Goal: Task Accomplishment & Management: Manage account settings

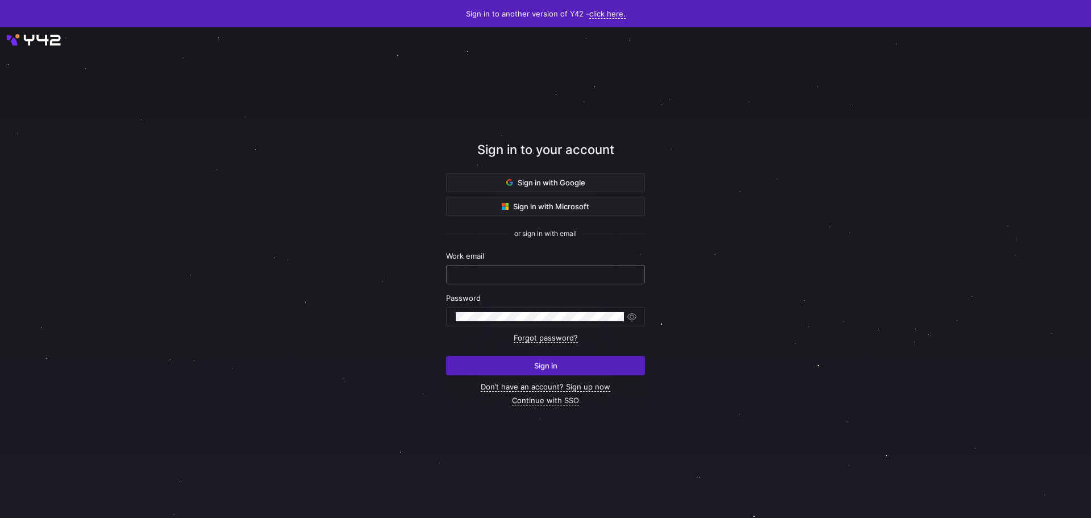
click at [524, 278] on input "text" at bounding box center [546, 274] width 180 height 9
click at [776, 281] on div at bounding box center [545, 272] width 1022 height 541
click at [549, 175] on span at bounding box center [546, 182] width 198 height 18
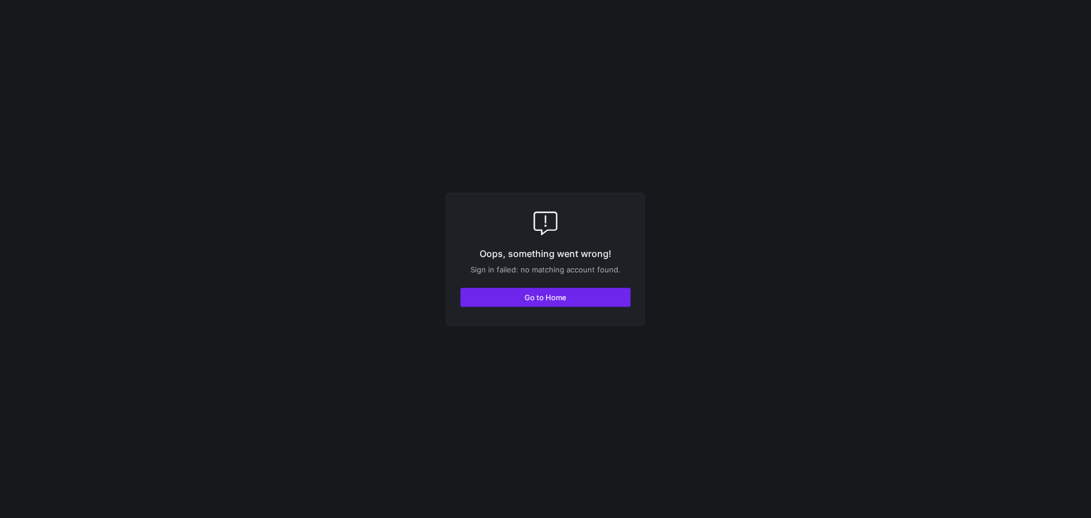
click at [534, 296] on span "Go to Home" at bounding box center [545, 297] width 42 height 9
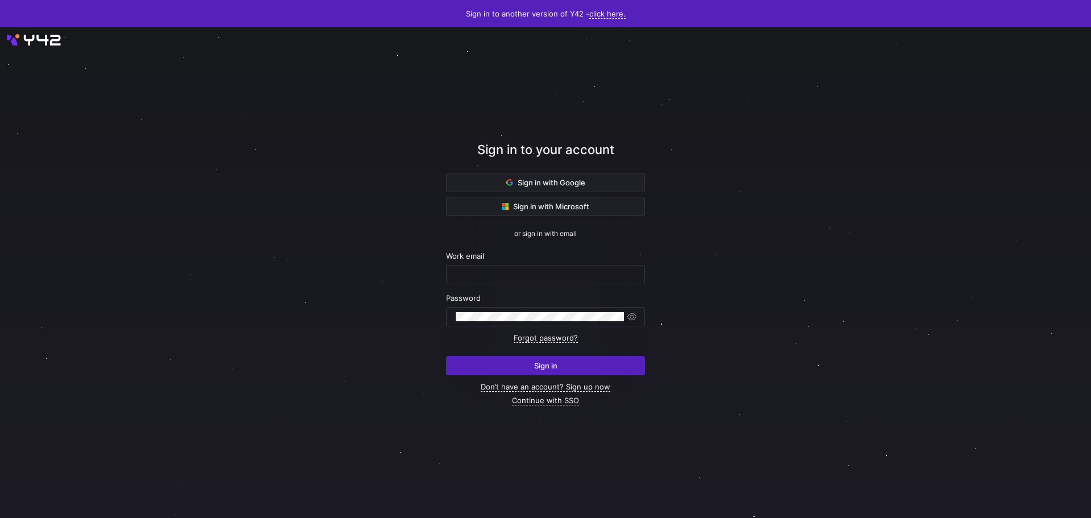
click at [777, 268] on div at bounding box center [546, 273] width 982 height 442
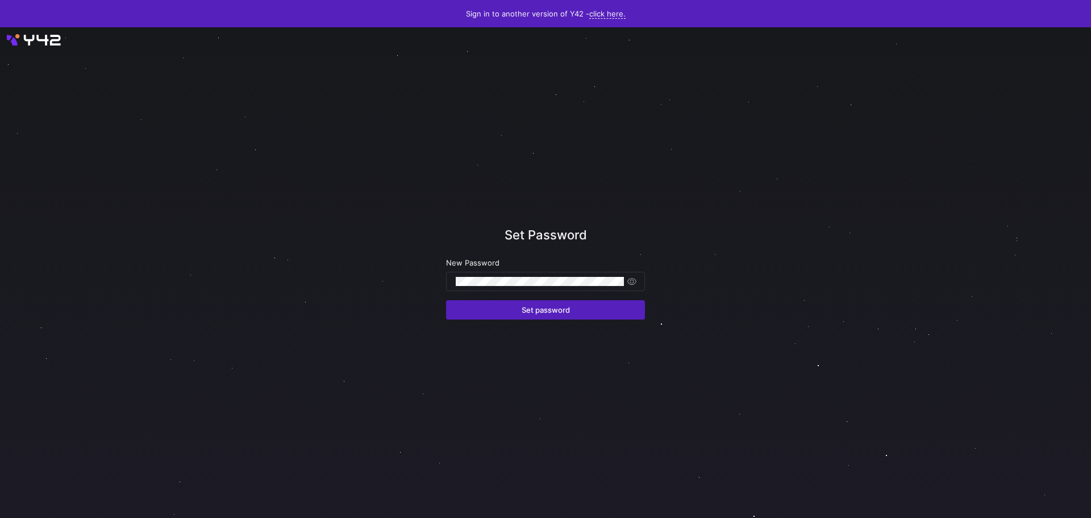
click at [476, 270] on div "New Password" at bounding box center [545, 274] width 199 height 33
drag, startPoint x: 398, startPoint y: 384, endPoint x: 434, endPoint y: 362, distance: 41.8
click at [398, 384] on div at bounding box center [546, 273] width 982 height 442
click at [547, 305] on span "Set password" at bounding box center [546, 309] width 48 height 9
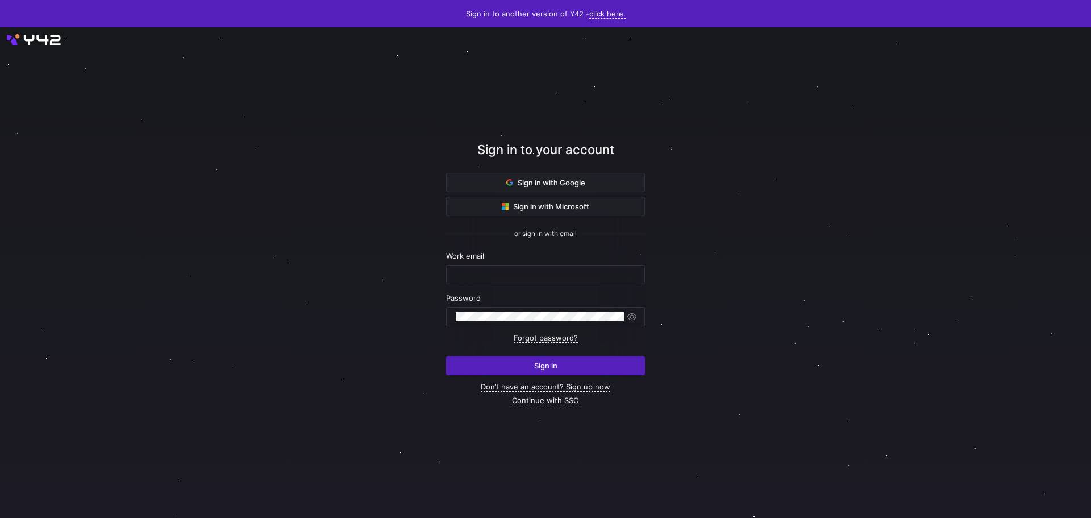
click at [754, 192] on div at bounding box center [546, 273] width 982 height 442
click at [545, 273] on input "text" at bounding box center [546, 274] width 180 height 9
click at [772, 292] on div at bounding box center [546, 273] width 982 height 442
click at [569, 182] on span "Sign in with Google" at bounding box center [545, 182] width 79 height 9
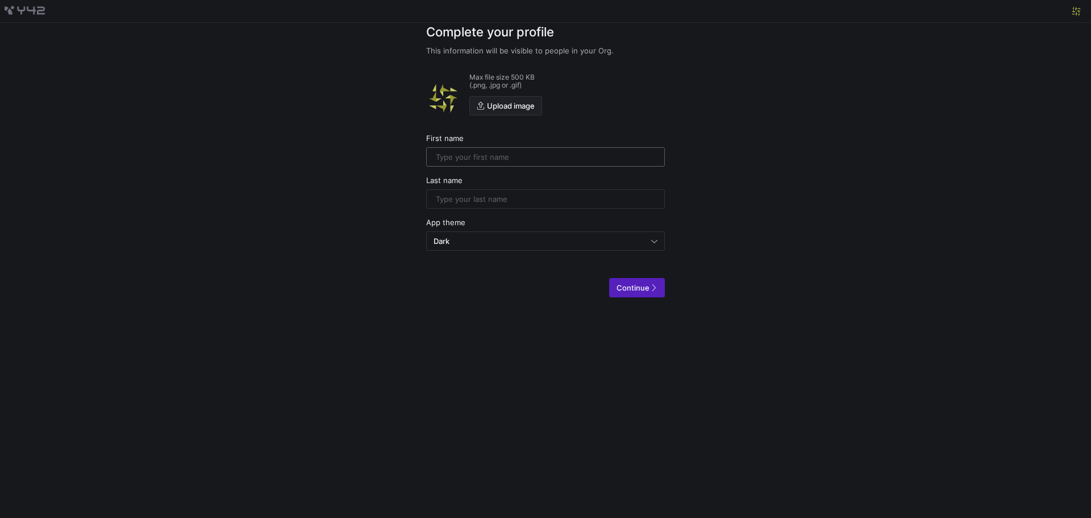
click at [511, 155] on input "text" at bounding box center [545, 156] width 219 height 9
type input "Laurens"
type input "Kuiper"
click at [480, 236] on div "Dark" at bounding box center [543, 240] width 218 height 9
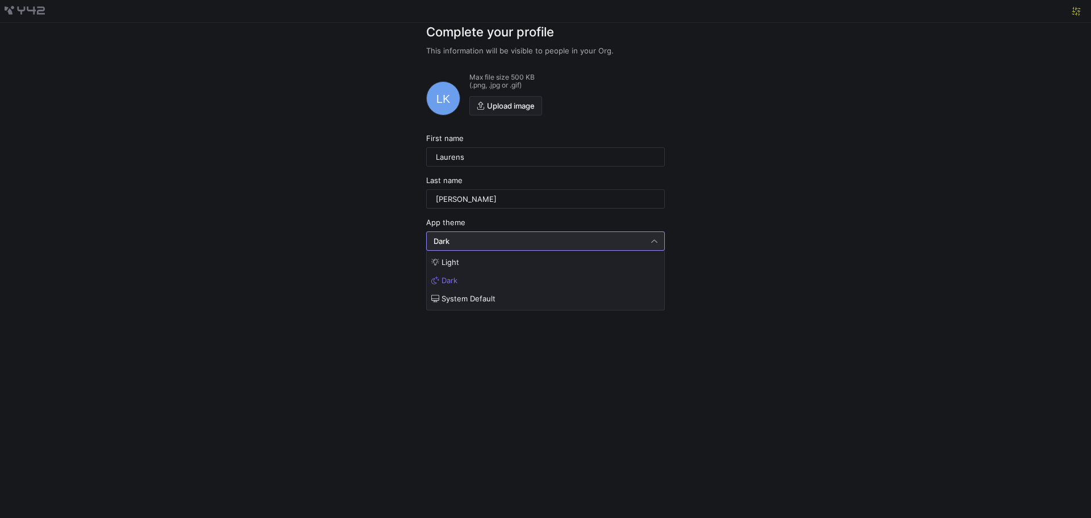
click at [419, 397] on div at bounding box center [545, 259] width 1091 height 518
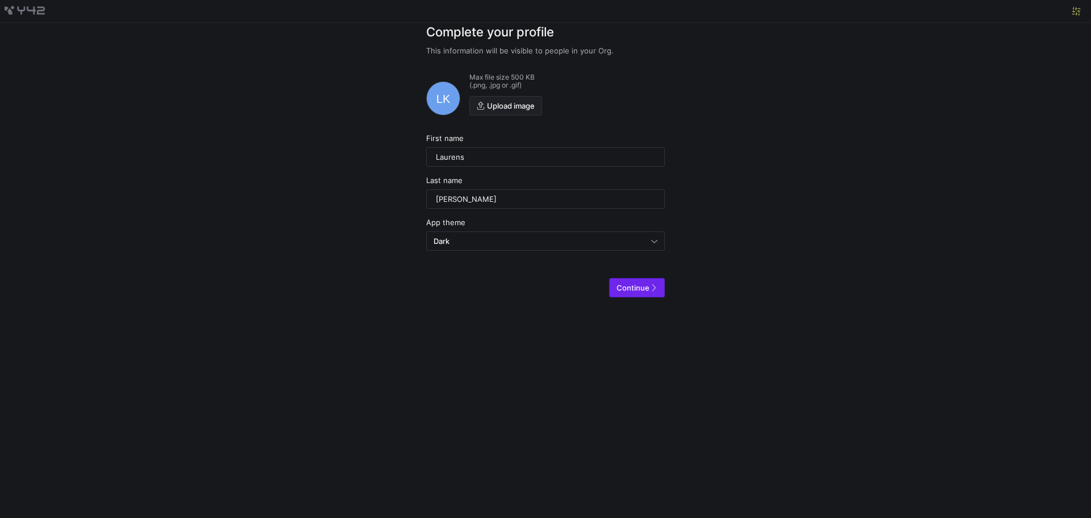
click at [656, 289] on icon "submit" at bounding box center [653, 288] width 8 height 8
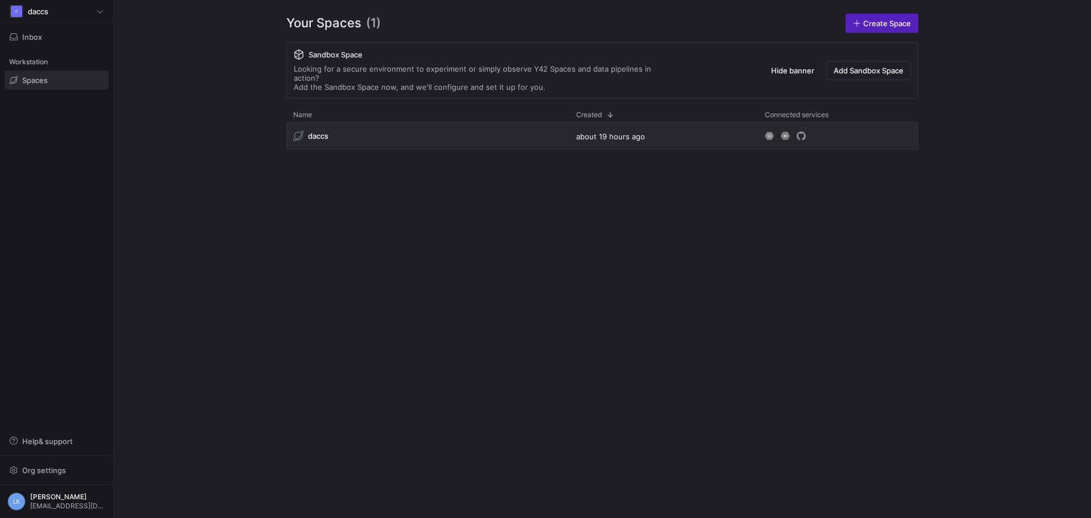
click at [768, 186] on div "daccs about 19 hours ago" at bounding box center [602, 310] width 632 height 377
click at [368, 388] on div "daccs about 19 hours ago" at bounding box center [602, 310] width 632 height 377
click at [268, 402] on div "Your Spaces (1) Create Space Sandbox Space Looking for a secure environment to …" at bounding box center [602, 259] width 705 height 518
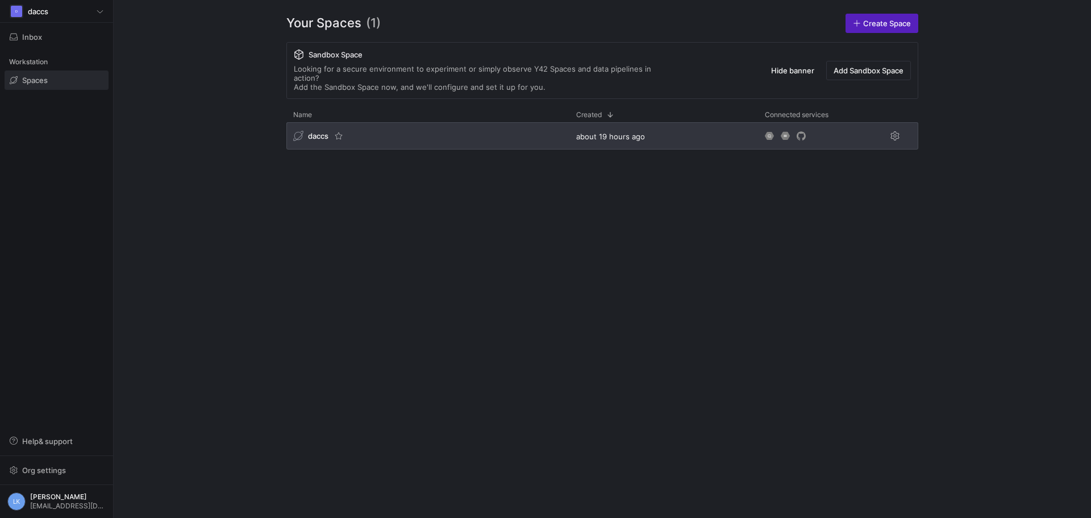
click at [381, 134] on div "daccs" at bounding box center [427, 135] width 283 height 27
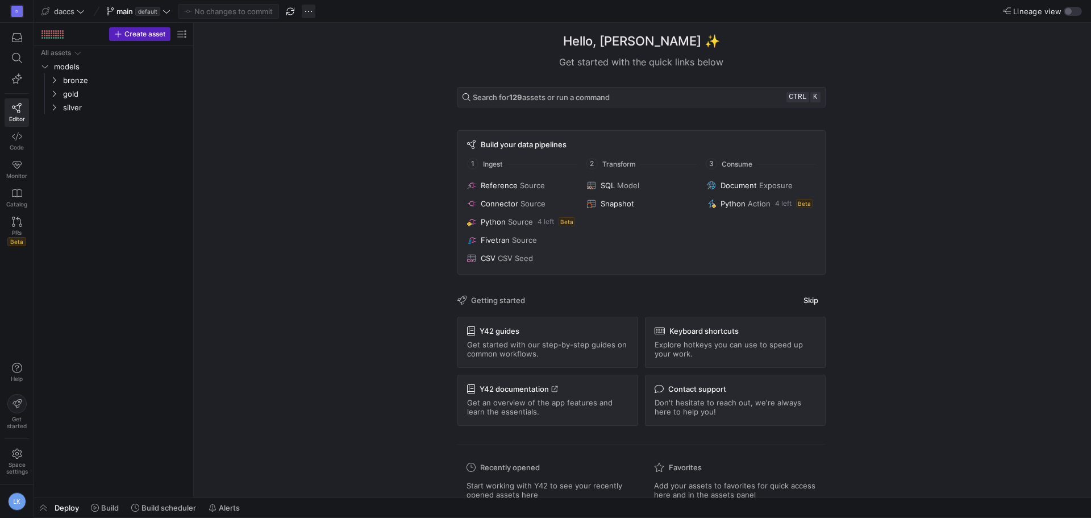
click at [311, 10] on span "button" at bounding box center [309, 12] width 14 height 14
click at [248, 175] on div at bounding box center [545, 259] width 1091 height 518
click at [51, 80] on icon "Press SPACE to select this row." at bounding box center [54, 80] width 8 height 7
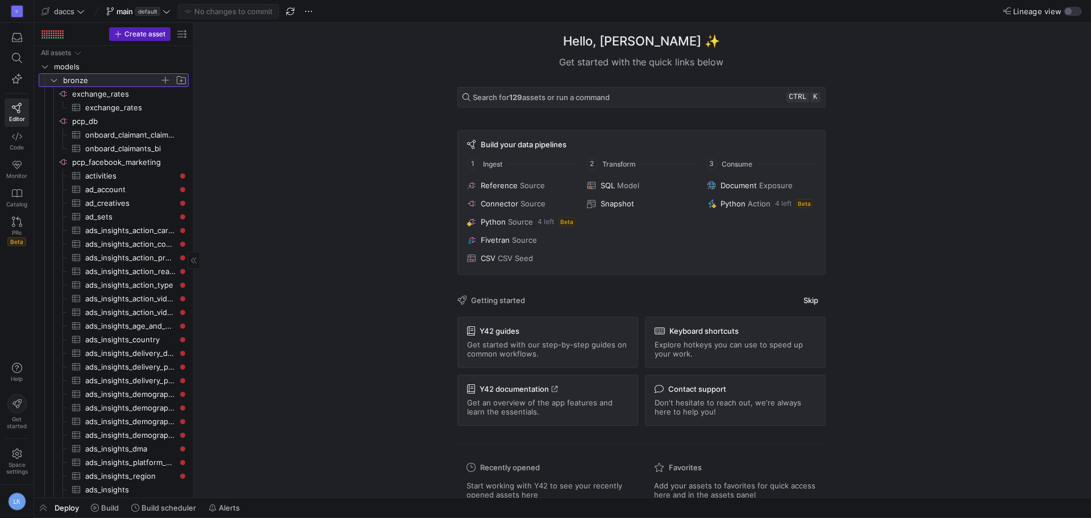
click at [51, 80] on icon at bounding box center [54, 80] width 8 height 7
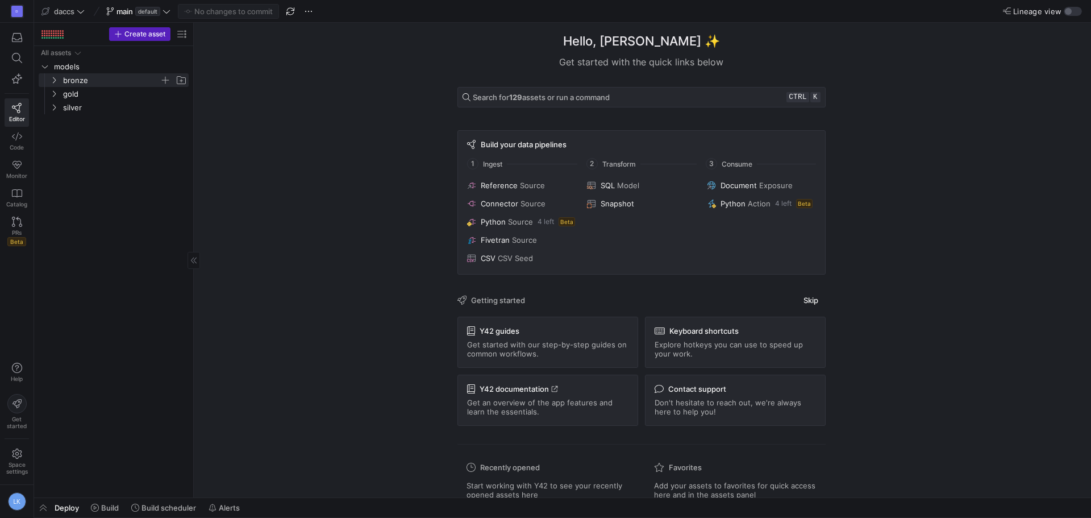
click at [85, 207] on div "All assets models bronze gold silver" at bounding box center [114, 269] width 150 height 447
click at [116, 217] on div "All assets models bronze gold silver" at bounding box center [114, 269] width 150 height 447
click at [149, 508] on span "Build scheduler" at bounding box center [168, 507] width 55 height 9
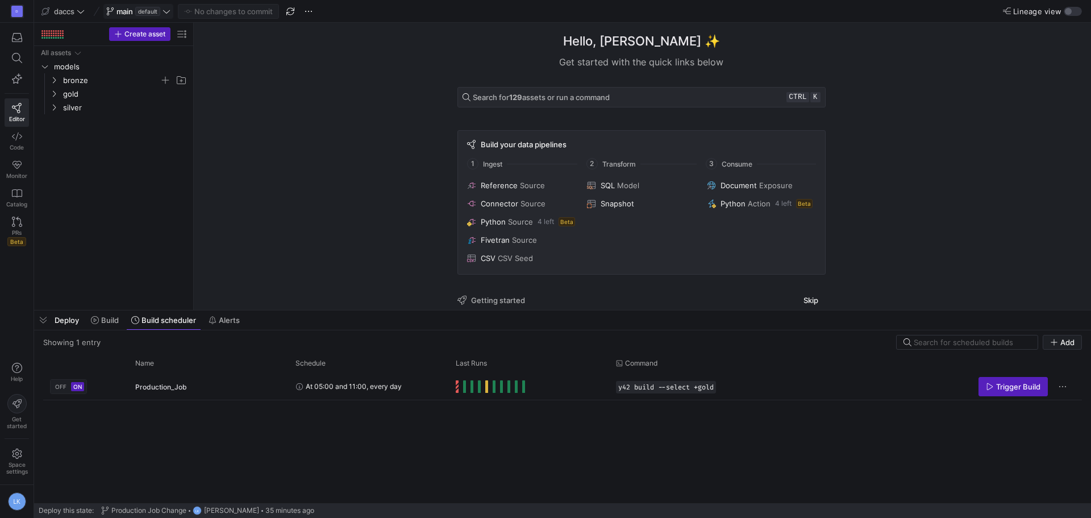
click at [143, 11] on span "default" at bounding box center [147, 11] width 25 height 9
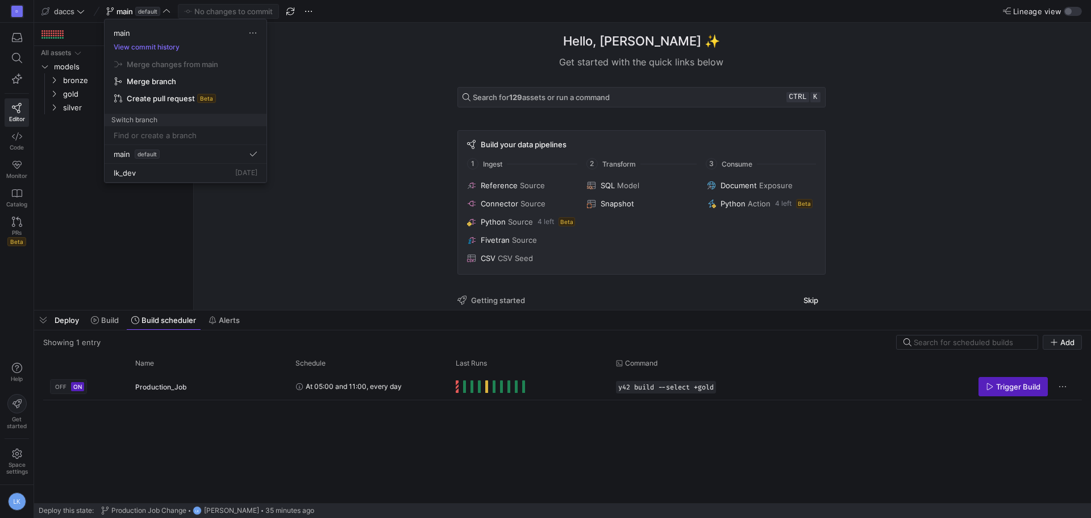
click at [131, 232] on div at bounding box center [545, 259] width 1091 height 518
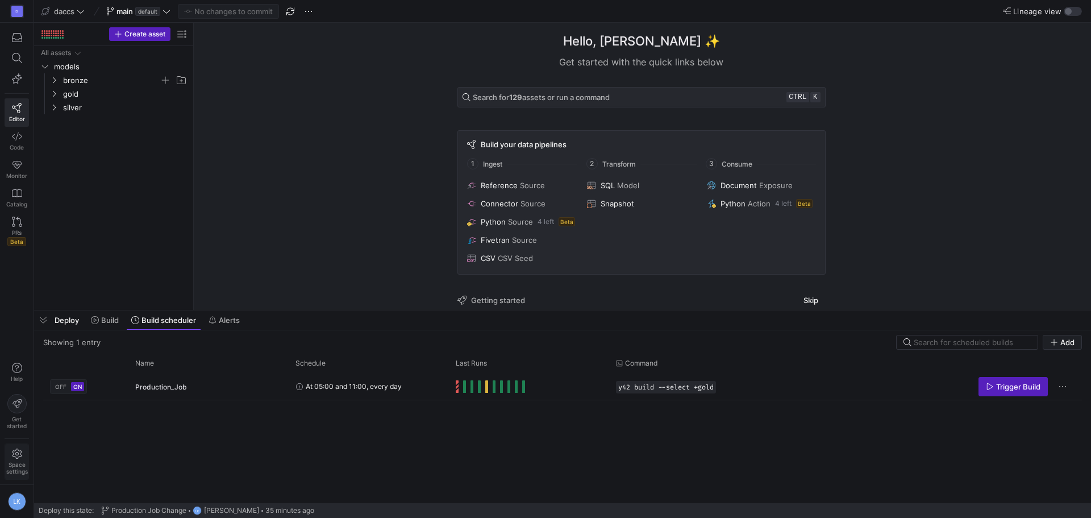
click at [14, 459] on span "Space settings" at bounding box center [17, 461] width 22 height 26
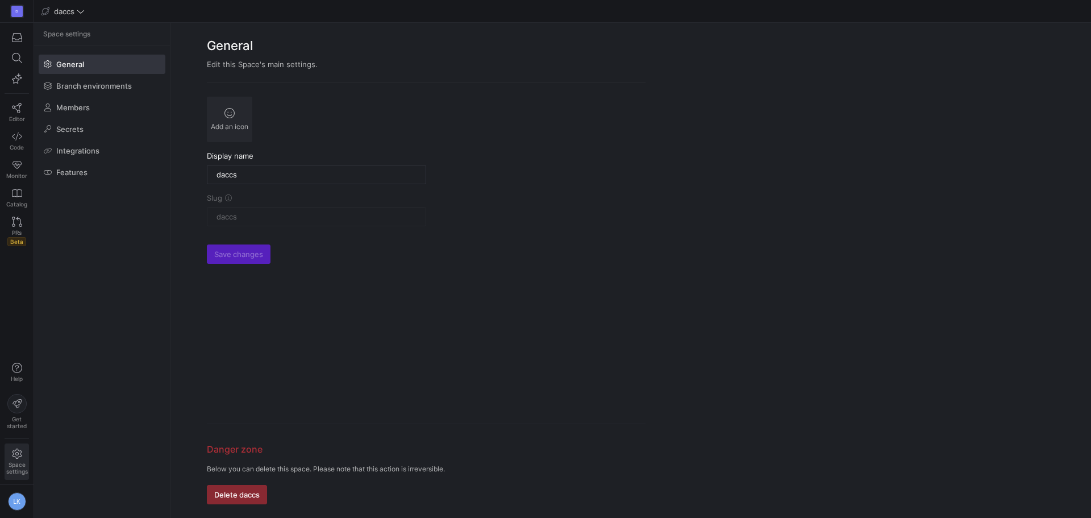
click at [715, 98] on y42-org-space-settings-general "General Edit this Space's main settings. Add an icon Display name daccs Slug da…" at bounding box center [630, 270] width 921 height 495
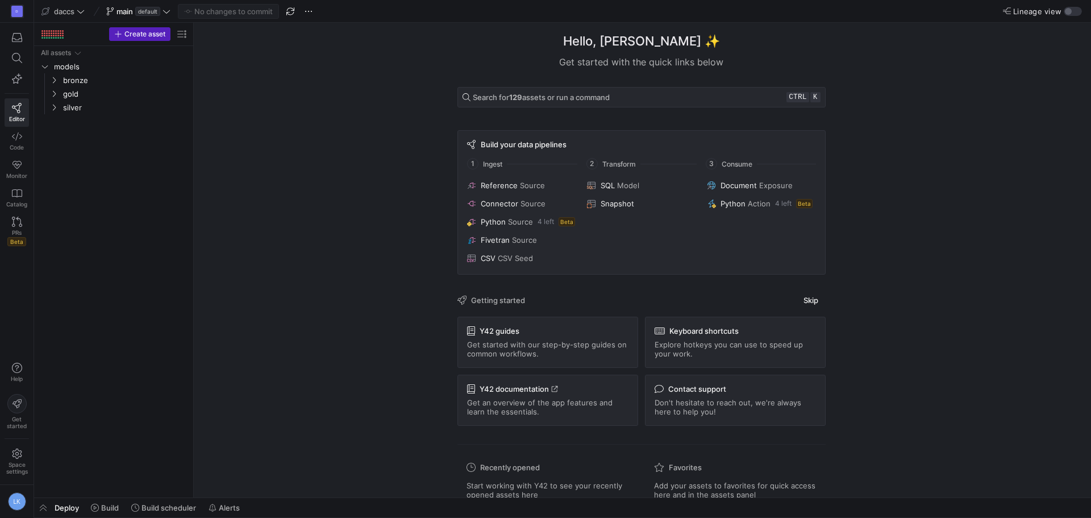
click at [200, 347] on div "Hello, [PERSON_NAME] ✨ Get started with the quick links below Search for 129 as…" at bounding box center [641, 260] width 886 height 474
click at [14, 289] on div "D Editor Code Monitor Catalog PRs Beta Help Get started Space settings LK" at bounding box center [17, 259] width 34 height 518
click at [1015, 173] on div "Hello, Laurens ✨ Get started with the quick links below Search for 129 assets o…" at bounding box center [641, 260] width 886 height 474
click at [384, 130] on div "Hello, Laurens ✨ Get started with the quick links below Search for 129 assets o…" at bounding box center [641, 260] width 886 height 474
click at [868, 85] on div "Hello, Laurens ✨ Get started with the quick links below Search for 129 assets o…" at bounding box center [641, 260] width 886 height 474
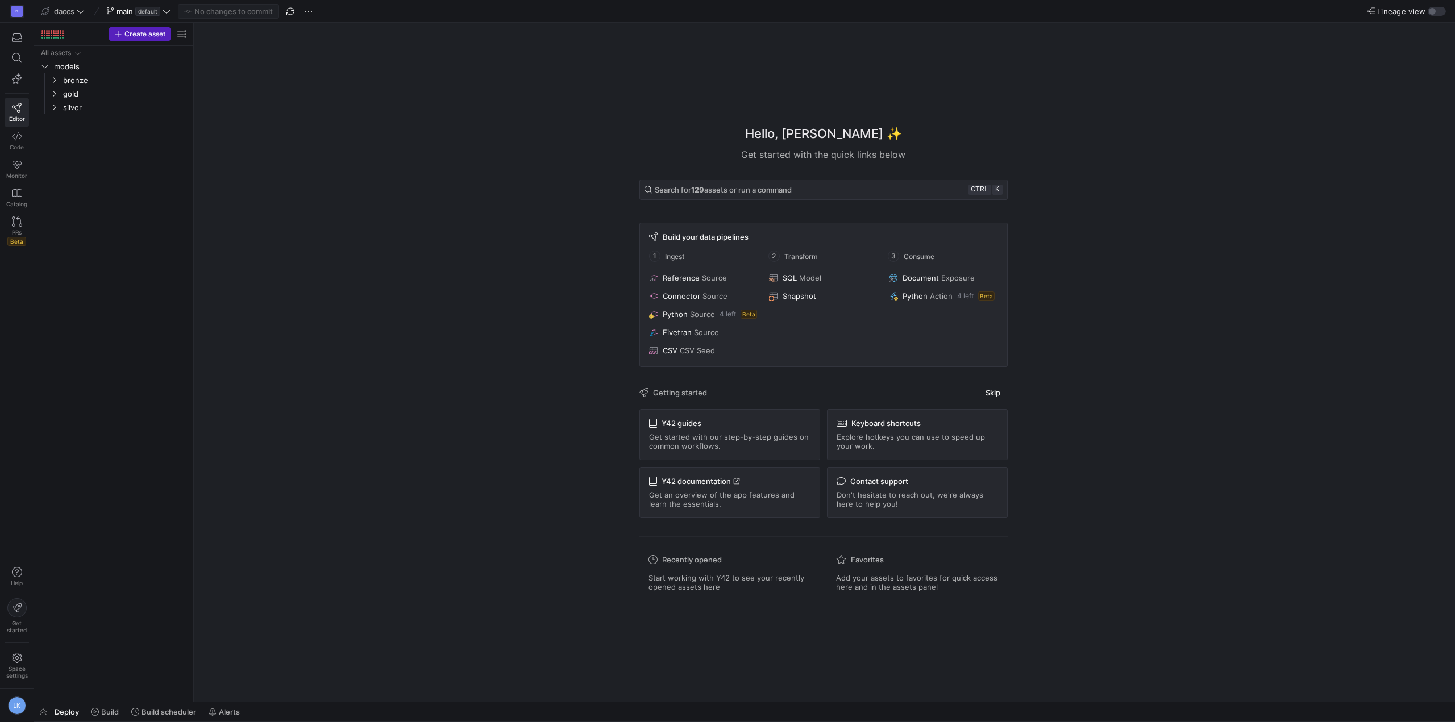
click at [497, 254] on div "Hello, Laurens ✨ Get started with the quick links below Search for 129 assets o…" at bounding box center [823, 362] width 1250 height 679
click at [130, 215] on div "All assets models bronze gold silver" at bounding box center [114, 371] width 150 height 651
click at [146, 7] on button "main default" at bounding box center [138, 11] width 70 height 15
click at [327, 280] on div at bounding box center [727, 361] width 1455 height 722
click at [11, 517] on span "Space settings" at bounding box center [17, 672] width 22 height 14
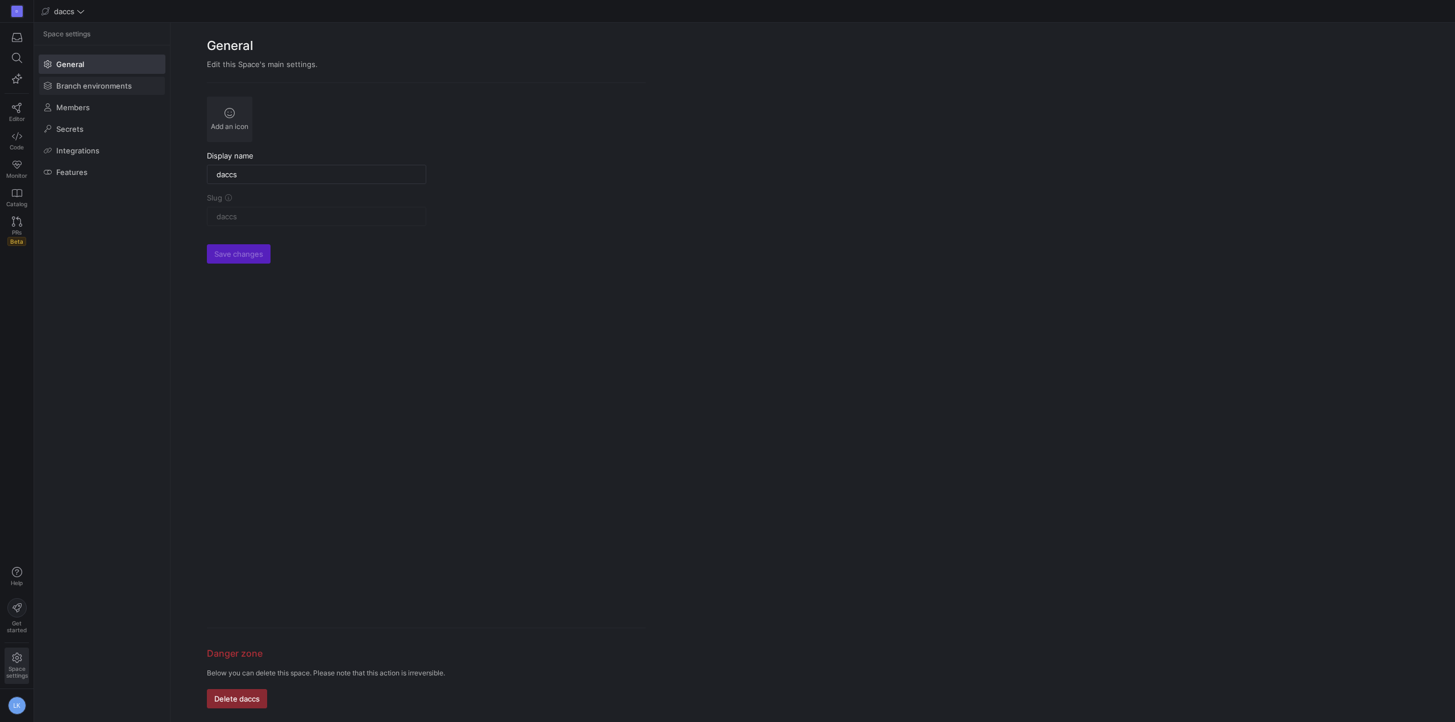
click at [97, 90] on span "Branch environments" at bounding box center [94, 85] width 76 height 9
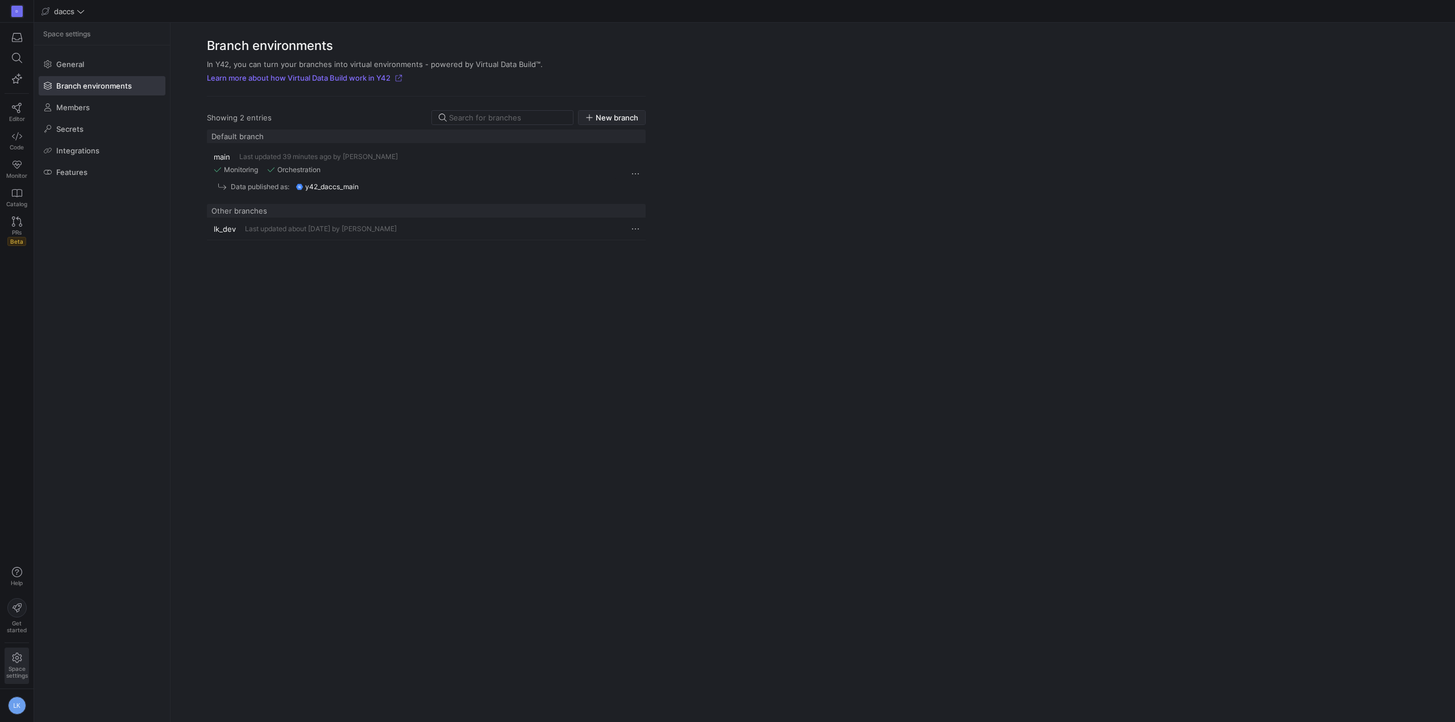
click at [616, 118] on span "New branch" at bounding box center [616, 117] width 43 height 9
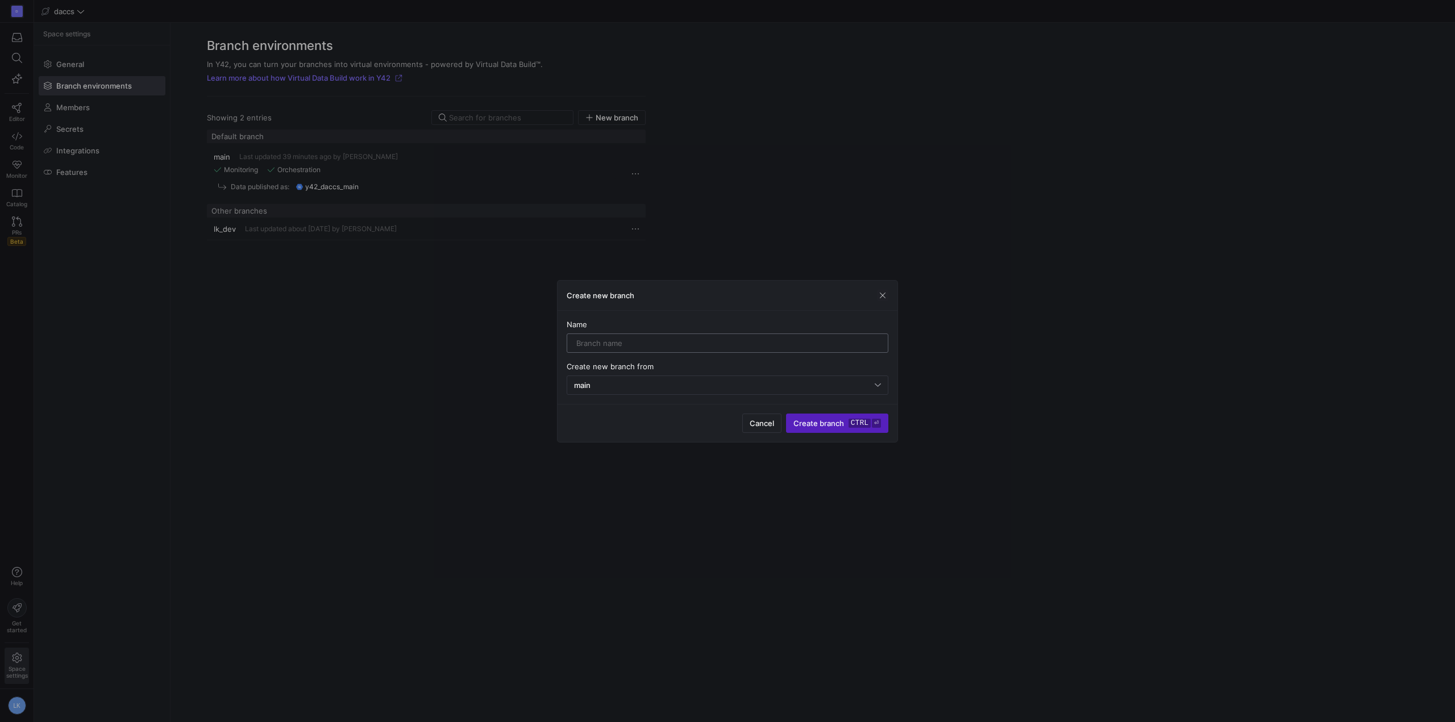
click at [634, 338] on div at bounding box center [727, 343] width 302 height 18
click at [634, 423] on div "Cancel Create branch ctrl ⏎" at bounding box center [727, 423] width 340 height 38
click at [884, 295] on span "button" at bounding box center [882, 295] width 11 height 11
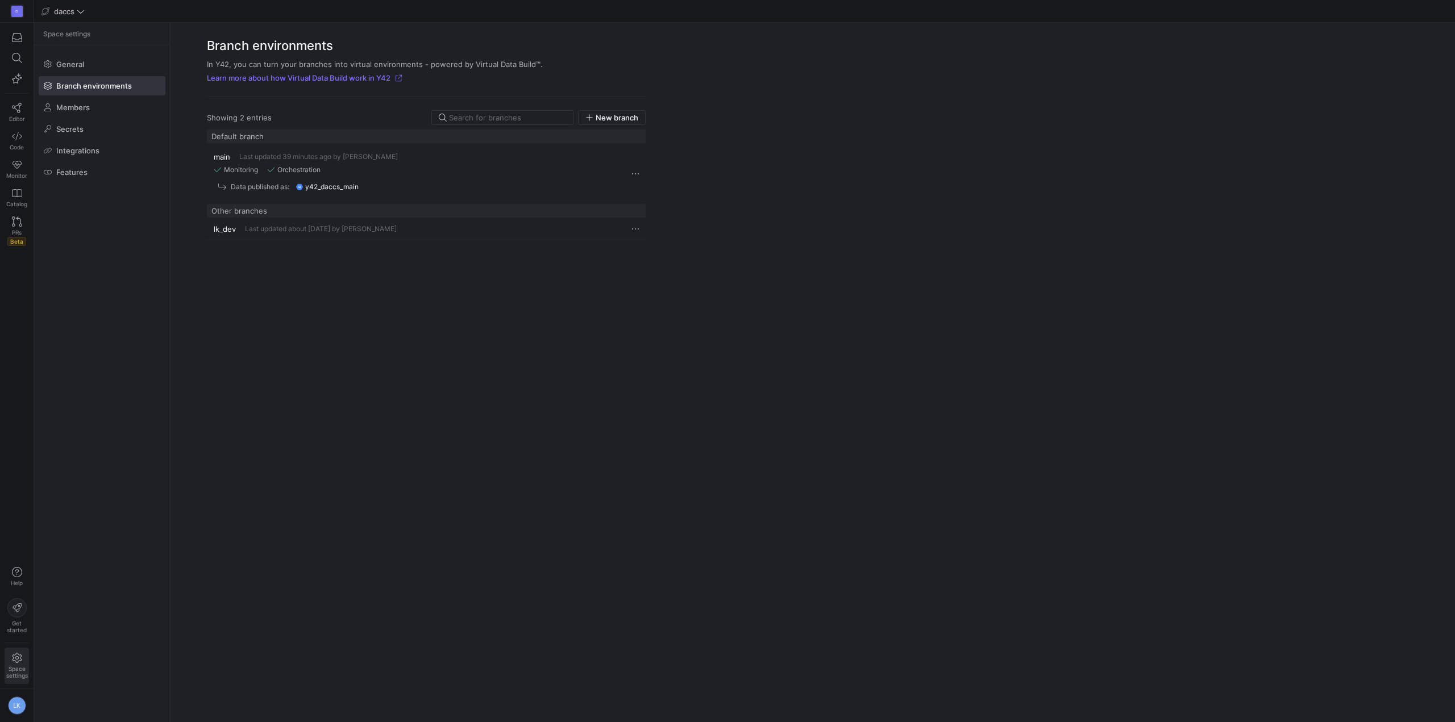
click at [684, 378] on y42-org-space-settings-branch-environments "Branch environments In Y42, you can turn your branches into virtual environment…" at bounding box center [812, 372] width 1284 height 699
click at [145, 282] on y42-org-space-settings-sidebar "Space settings General Branch environments Members Secrets Integrations Features" at bounding box center [102, 372] width 136 height 699
click at [15, 280] on div "D Editor Code Monitor Catalog PRs Beta Help Get started Space settings LK" at bounding box center [17, 361] width 34 height 722
click at [336, 287] on div "main Last updated 39 minutes ago by Laurens Kuiper Monitoring Orchestration Dat…" at bounding box center [426, 419] width 439 height 579
click at [20, 108] on icon at bounding box center [17, 108] width 10 height 10
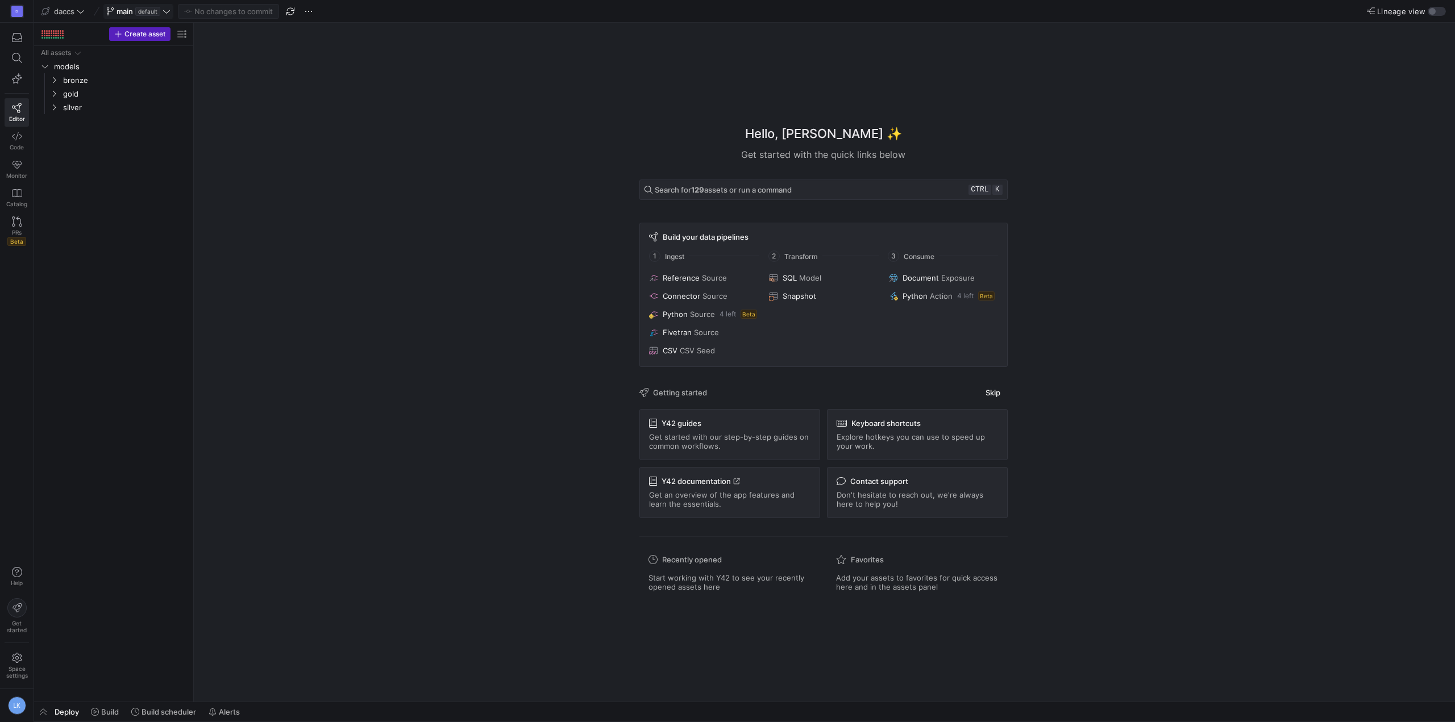
click at [160, 8] on span "default" at bounding box center [147, 11] width 25 height 9
click at [249, 30] on span "button" at bounding box center [252, 32] width 9 height 9
click at [148, 141] on div at bounding box center [727, 361] width 1455 height 722
click at [155, 136] on input at bounding box center [186, 135] width 144 height 9
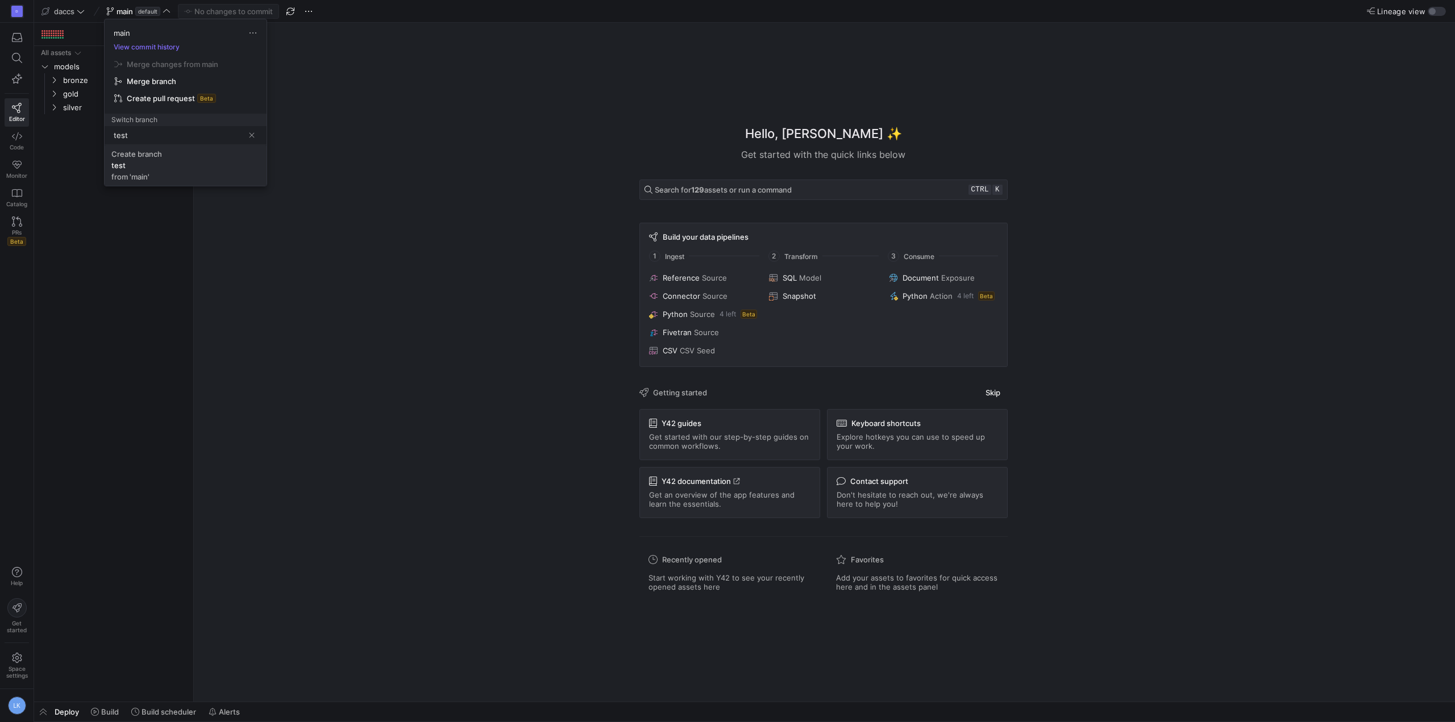
type input "test"
click at [150, 164] on span "Create branch test from 'main'" at bounding box center [185, 165] width 148 height 32
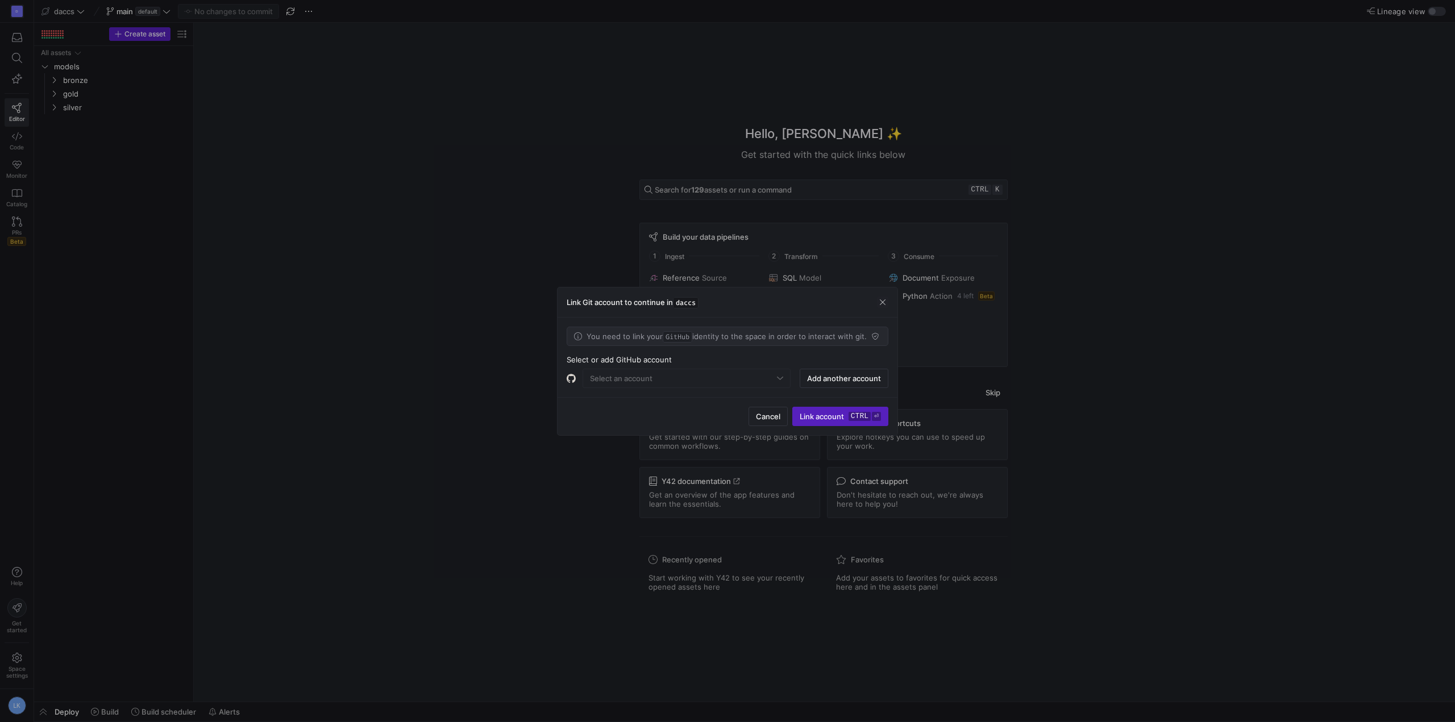
click at [673, 372] on mat-form-field "Select an account" at bounding box center [686, 378] width 208 height 19
click at [690, 380] on mat-form-field "Select an account" at bounding box center [686, 378] width 208 height 19
click at [696, 384] on mat-form-field "Select an account" at bounding box center [686, 378] width 208 height 19
click at [772, 377] on mat-form-field "Select an account" at bounding box center [686, 378] width 208 height 19
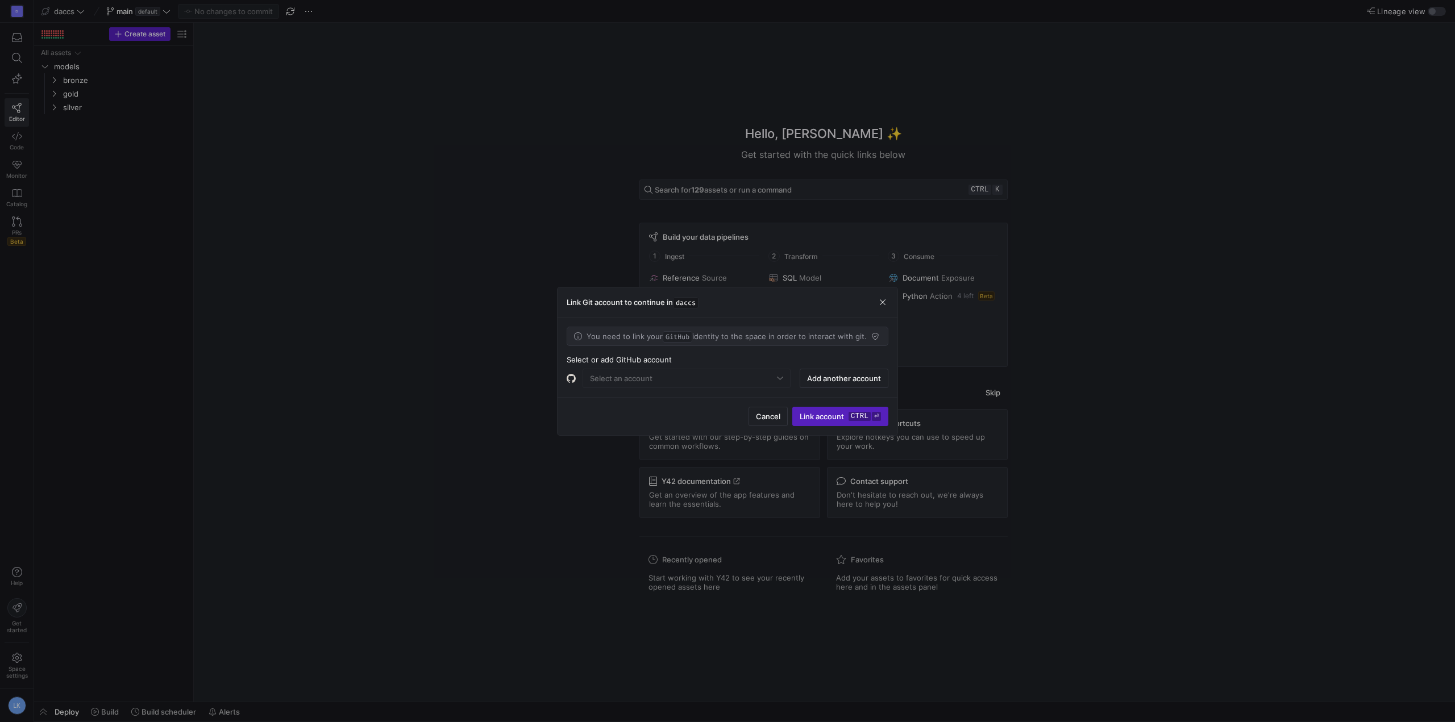
click at [654, 411] on div "Cancel Link account ctrl ⏎" at bounding box center [727, 416] width 340 height 38
drag, startPoint x: 1335, startPoint y: 252, endPoint x: 1066, endPoint y: 288, distance: 271.7
click at [1090, 252] on div at bounding box center [727, 361] width 1455 height 722
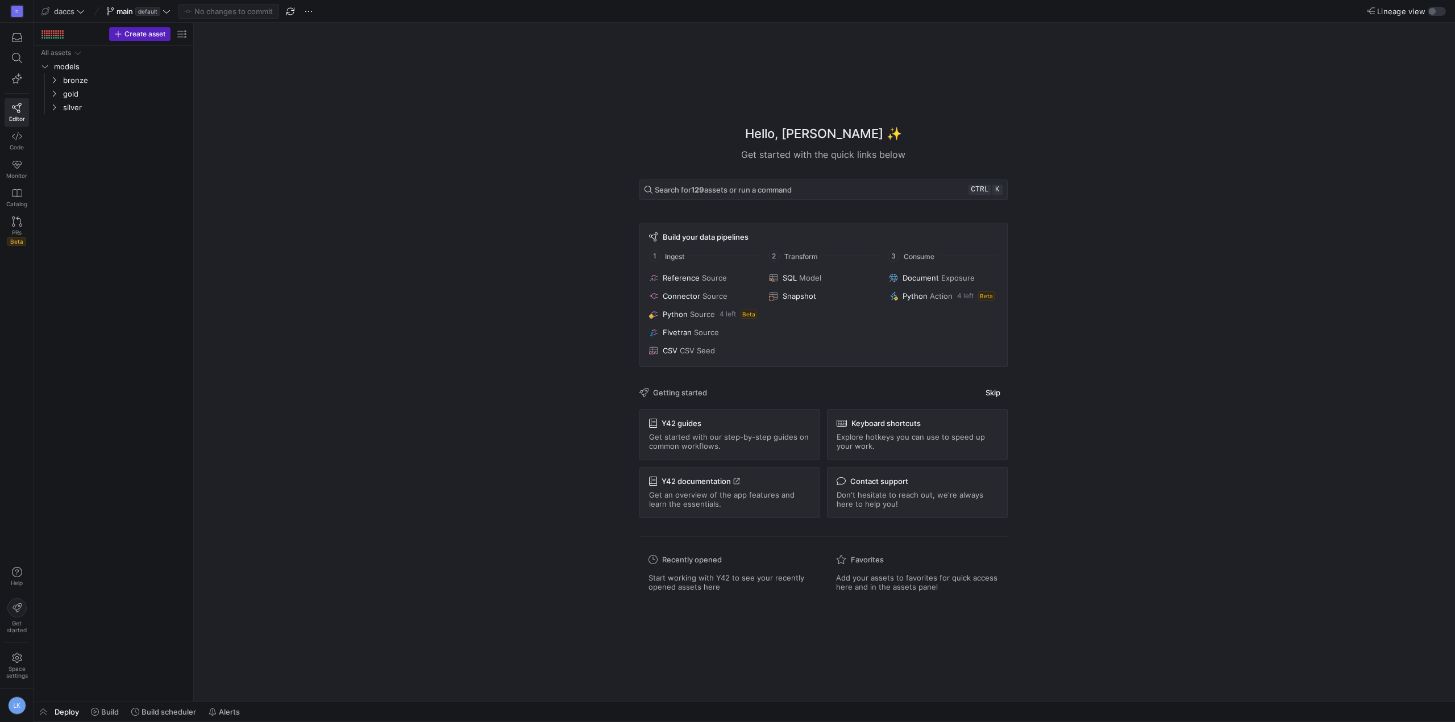
click at [1090, 223] on div "Hello, Laurens ✨ Get started with the quick links below Search for 129 assets o…" at bounding box center [823, 362] width 1250 height 679
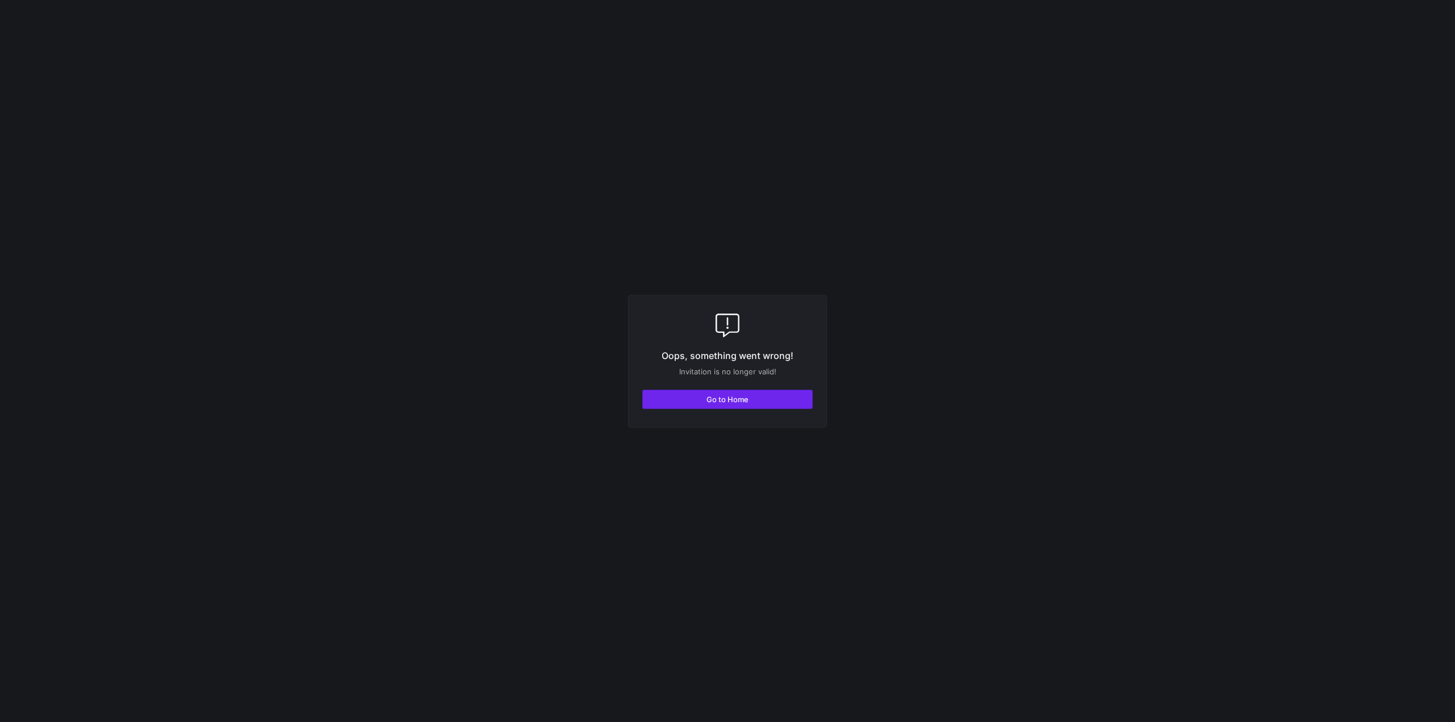
click at [694, 392] on span "button" at bounding box center [727, 399] width 169 height 18
click at [704, 397] on span "button" at bounding box center [727, 399] width 169 height 18
